Goal: Task Accomplishment & Management: Complete application form

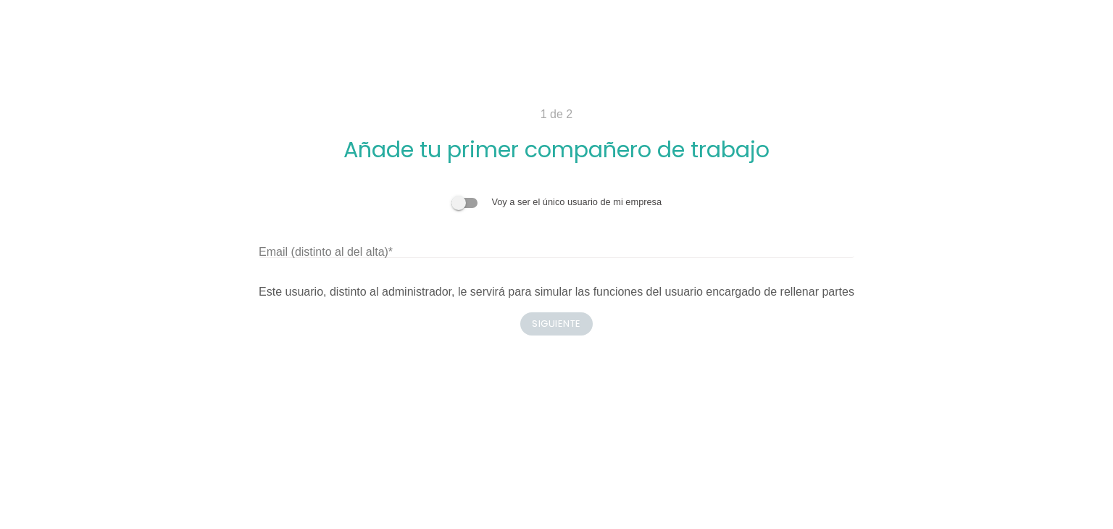
click at [465, 196] on label at bounding box center [471, 201] width 41 height 11
click at [451, 195] on input "checkbox" at bounding box center [451, 195] width 0 height 0
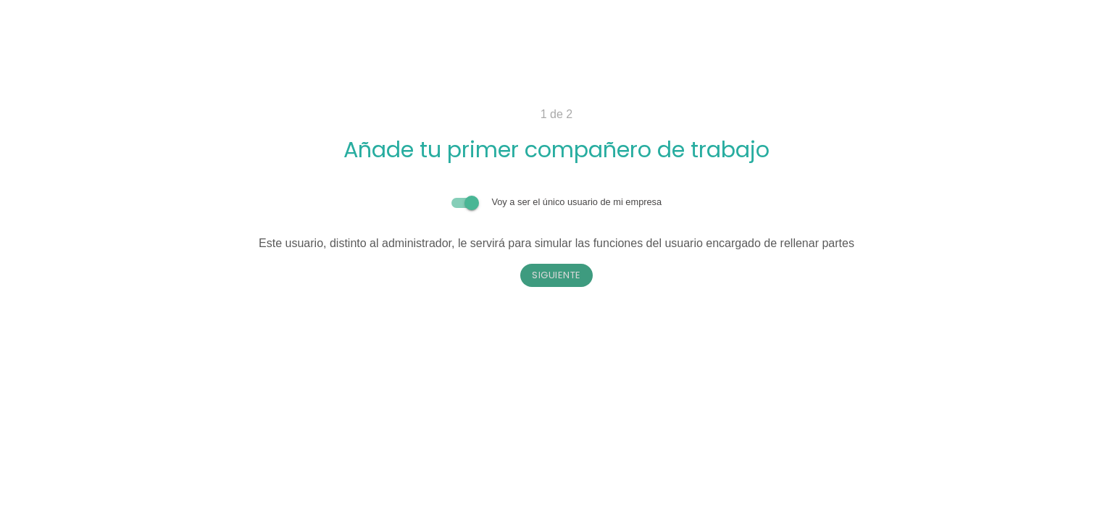
click at [535, 265] on button "Siguiente" at bounding box center [556, 275] width 72 height 23
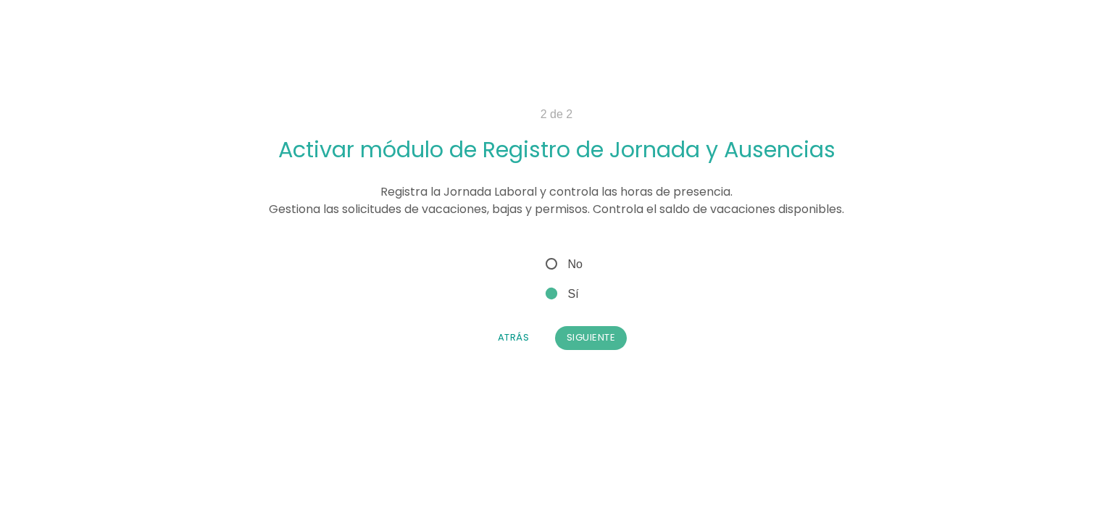
click at [551, 263] on span "No" at bounding box center [563, 264] width 40 height 18
click at [551, 263] on input "No" at bounding box center [547, 259] width 9 height 9
radio input "true"
click at [577, 333] on button "Siguiente" at bounding box center [591, 337] width 72 height 23
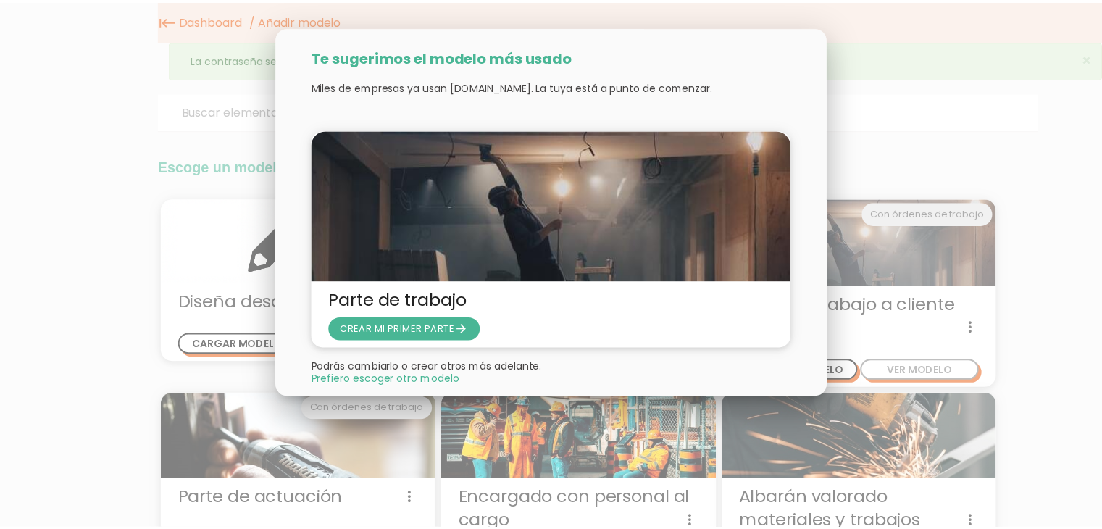
scroll to position [28, 0]
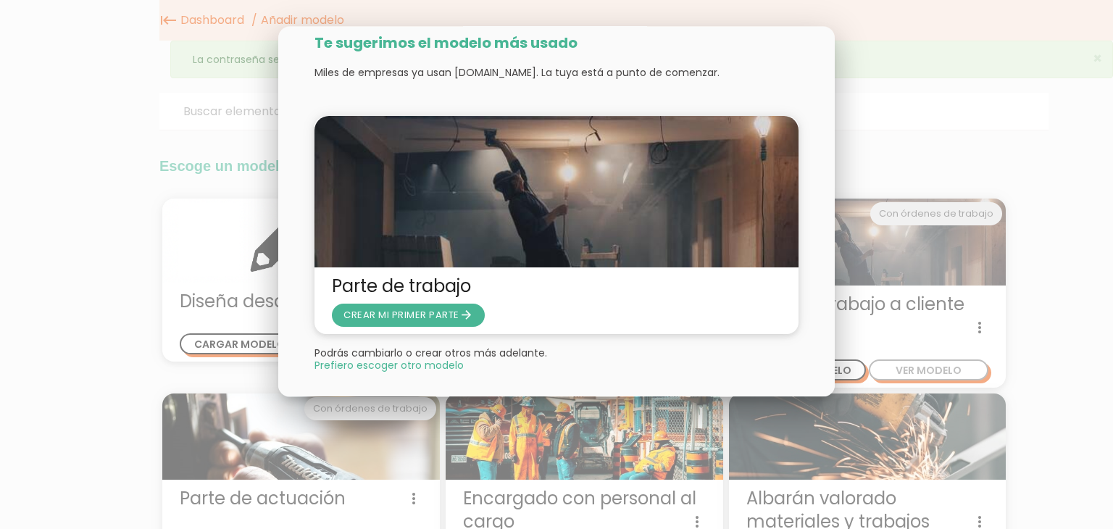
click at [426, 370] on span "Prefiero escoger otro modelo" at bounding box center [388, 366] width 149 height 10
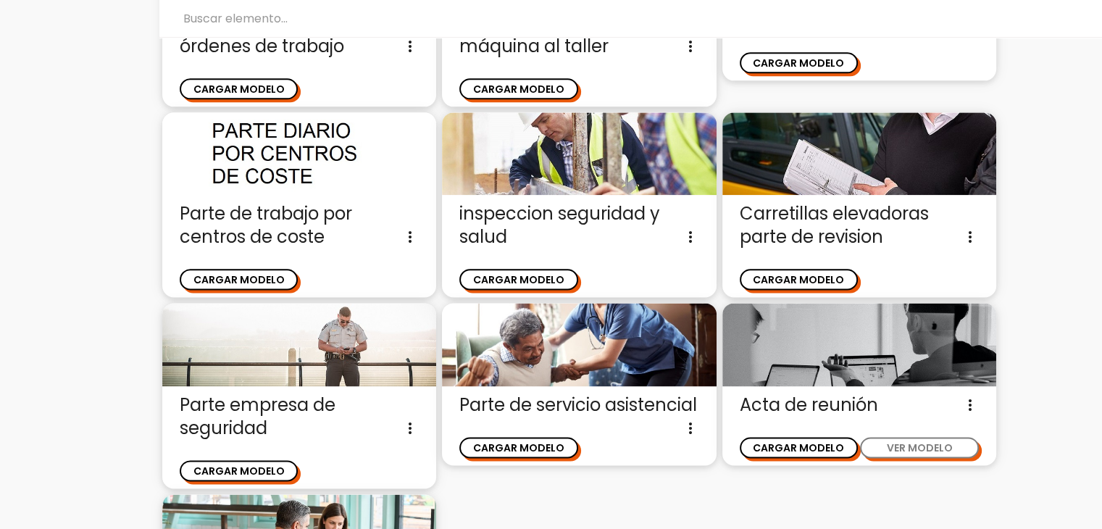
scroll to position [1743, 0]
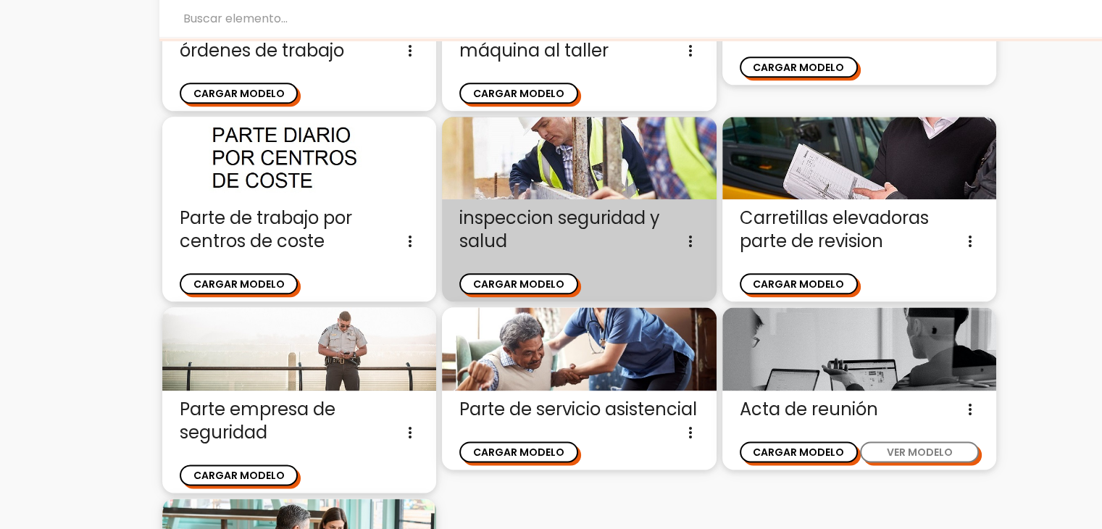
click at [560, 199] on div "inspeccion seguridad y salud Documento con el que dar de alta un registro de un…" at bounding box center [579, 250] width 274 height 102
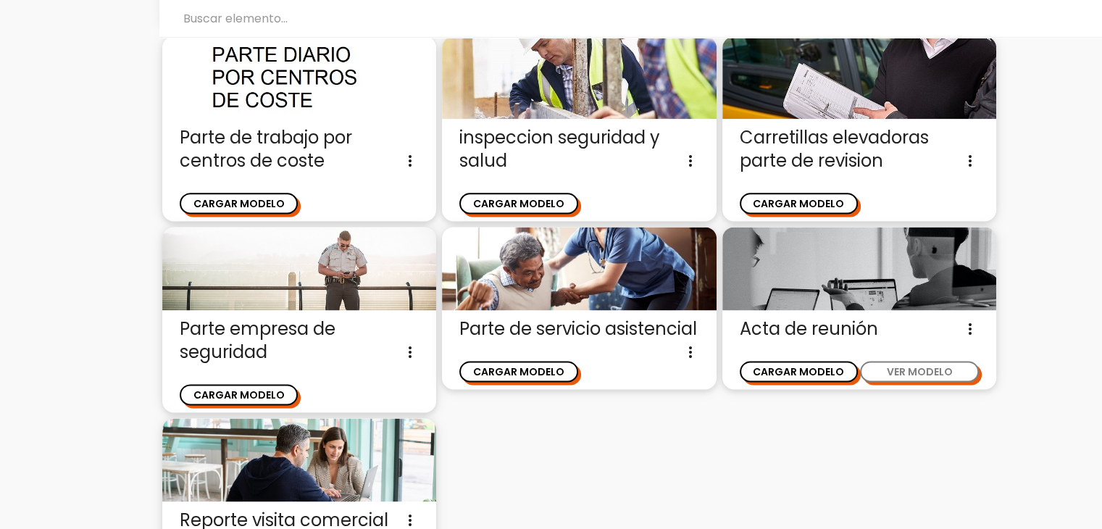
scroll to position [1943, 0]
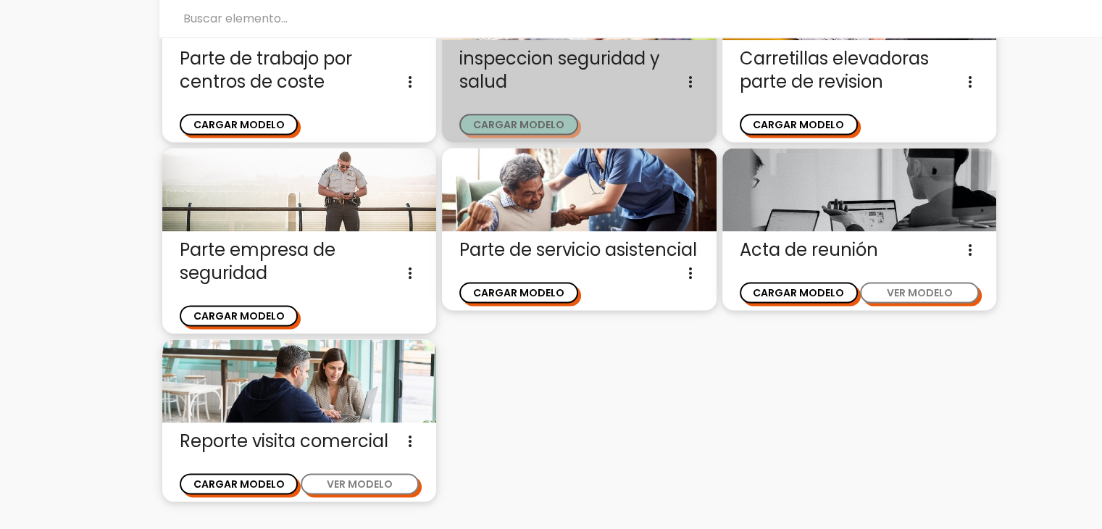
click at [546, 118] on button "CARGAR MODELO" at bounding box center [518, 124] width 118 height 21
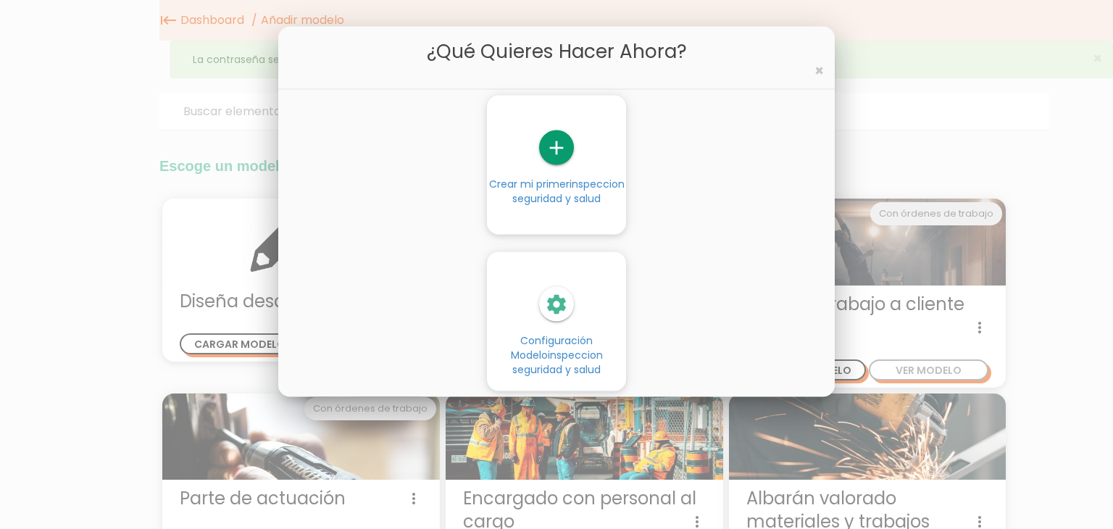
click at [652, 304] on div "settings Configuración Modelo inspeccion seguridad y salud" at bounding box center [556, 324] width 556 height 157
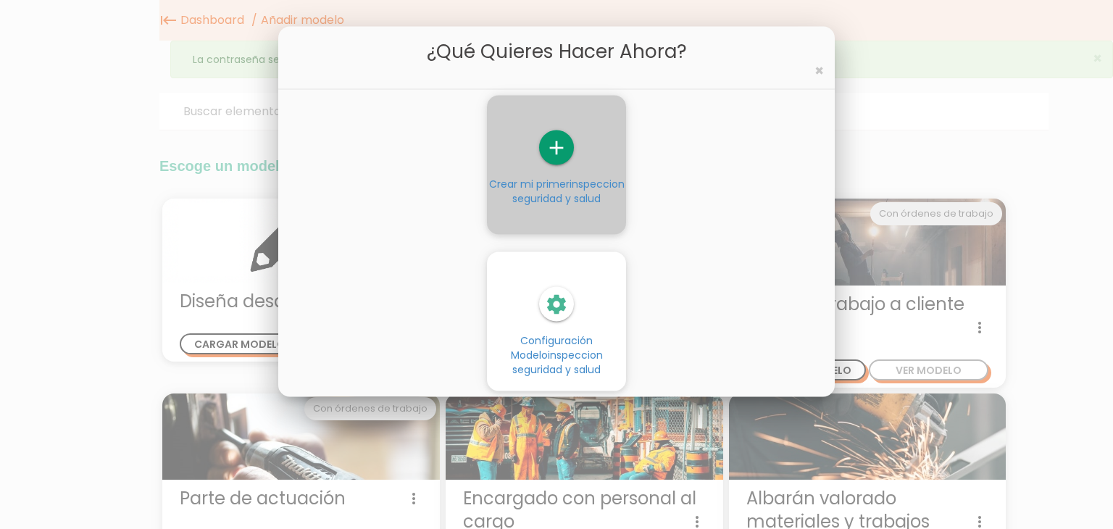
click at [554, 163] on icon "add" at bounding box center [556, 147] width 35 height 35
